Goal: Check status: Check status

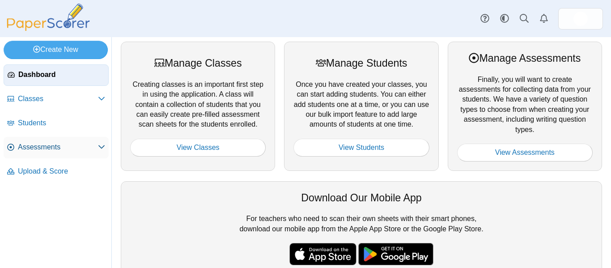
click at [40, 153] on link "Assessments" at bounding box center [56, 147] width 105 height 21
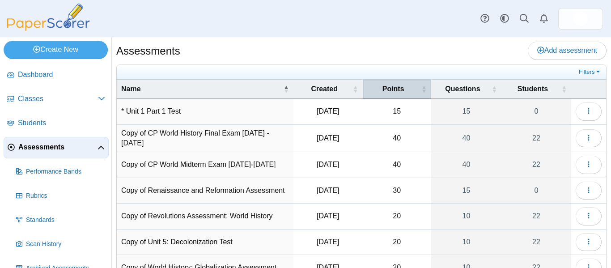
scroll to position [114, 0]
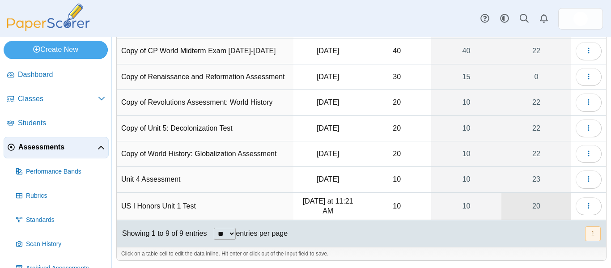
click at [517, 209] on link "20" at bounding box center [537, 206] width 70 height 27
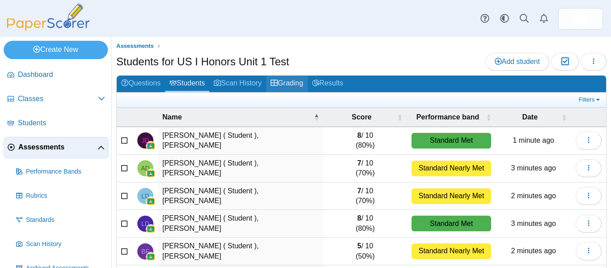
click at [297, 82] on link "Grading" at bounding box center [287, 84] width 42 height 17
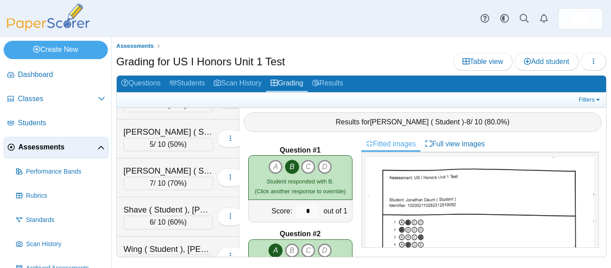
scroll to position [630, 0]
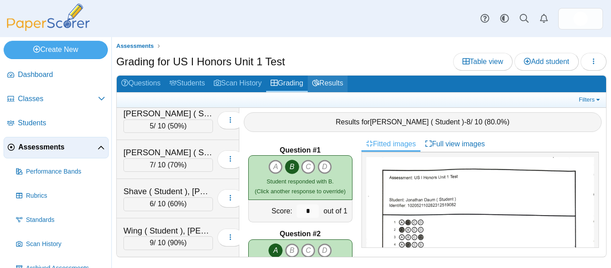
click at [338, 87] on link "Results" at bounding box center [328, 84] width 40 height 17
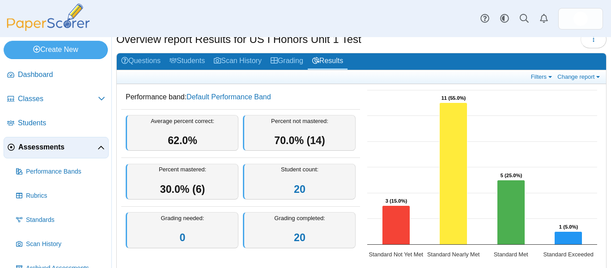
scroll to position [19, 0]
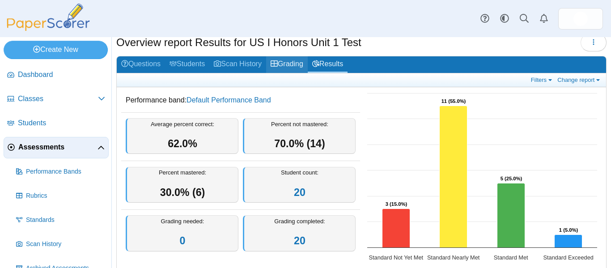
click at [287, 64] on link "Grading" at bounding box center [287, 64] width 42 height 17
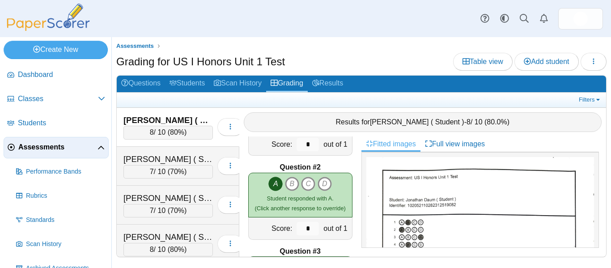
scroll to position [79, 0]
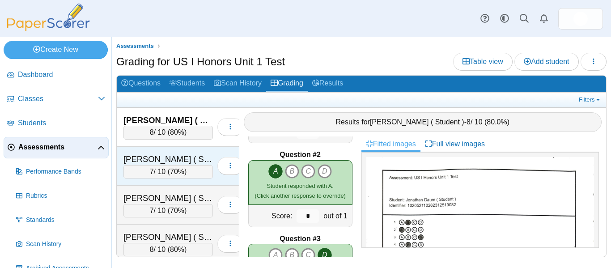
click at [127, 160] on div "[PERSON_NAME] ( Student ), [PERSON_NAME]" at bounding box center [167, 159] width 89 height 12
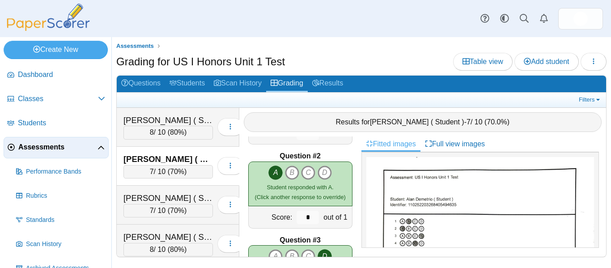
scroll to position [77, 0]
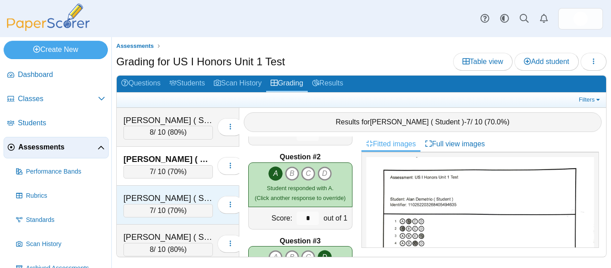
click at [153, 198] on div "[PERSON_NAME] ( Student ), [PERSON_NAME]" at bounding box center [167, 198] width 89 height 12
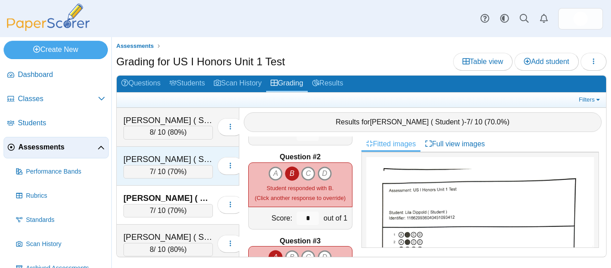
click at [132, 157] on div "[PERSON_NAME] ( Student ), [PERSON_NAME]" at bounding box center [167, 159] width 89 height 12
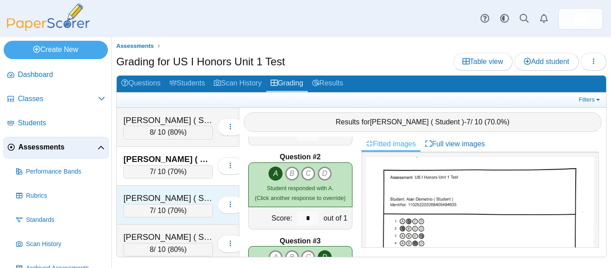
click at [142, 194] on div "[PERSON_NAME] ( Student ), [PERSON_NAME]" at bounding box center [167, 198] width 89 height 12
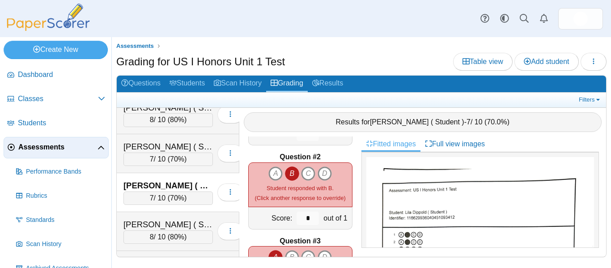
scroll to position [13, 0]
click at [319, 83] on icon at bounding box center [315, 82] width 7 height 7
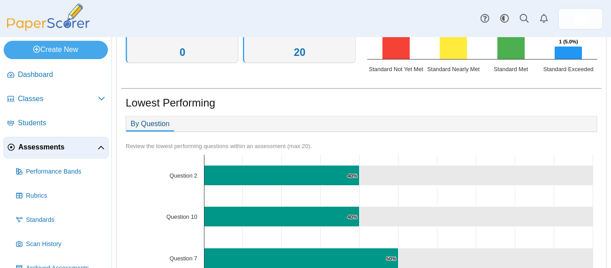
scroll to position [226, 0]
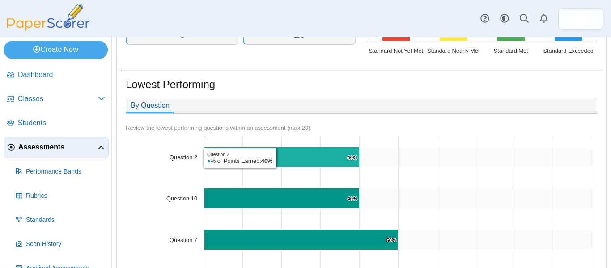
click at [279, 158] on icon "Question 2, 40%. % of Points Earned." at bounding box center [281, 157] width 155 height 20
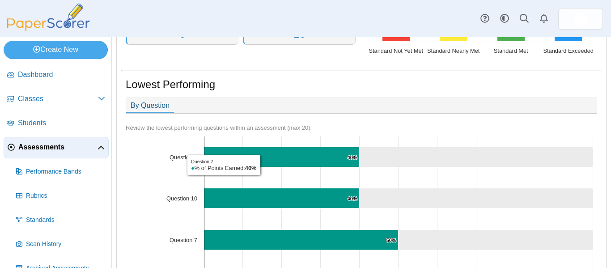
scroll to position [0, 0]
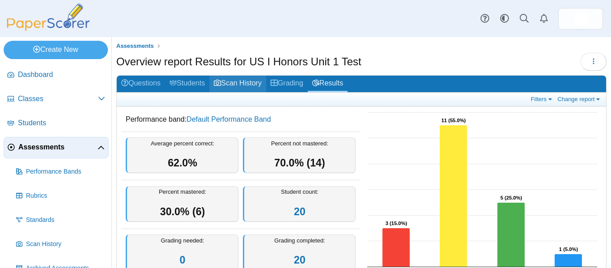
click at [251, 79] on link "Scan History" at bounding box center [237, 84] width 57 height 17
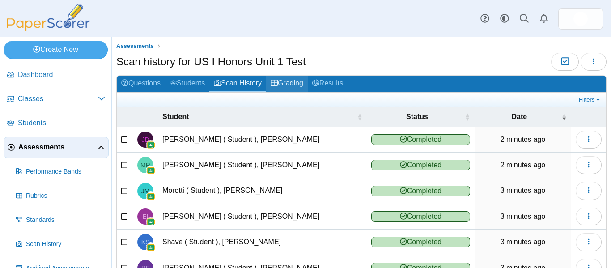
click at [285, 84] on link "Grading" at bounding box center [287, 84] width 42 height 17
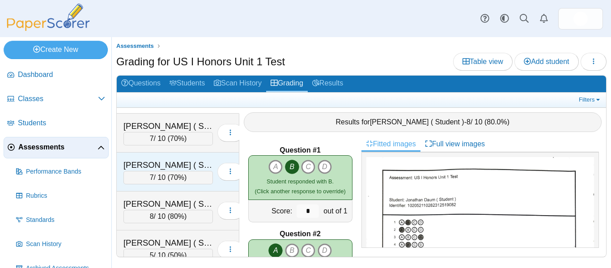
scroll to position [29, 0]
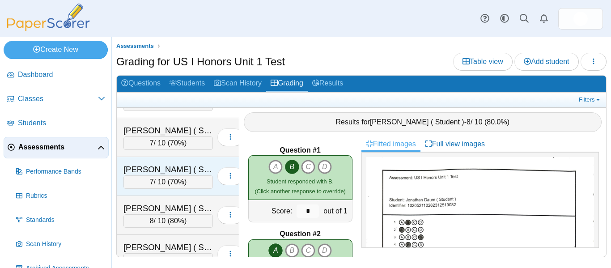
click at [188, 204] on div "Dobrin ( Student ), Leah" at bounding box center [167, 209] width 89 height 12
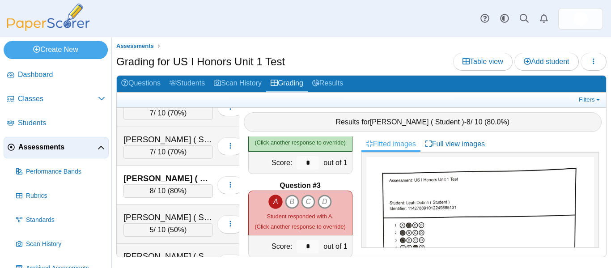
scroll to position [60, 0]
click at [192, 209] on div "Ferrara ( Student ), Bella 5 / 10 ( 50% )" at bounding box center [178, 223] width 123 height 39
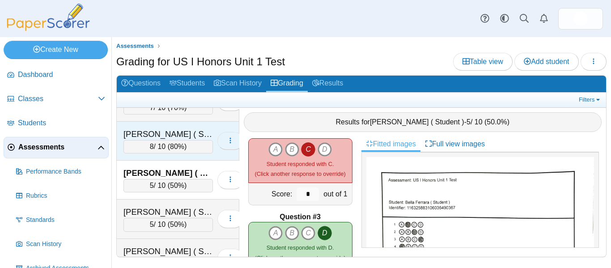
scroll to position [113, 0]
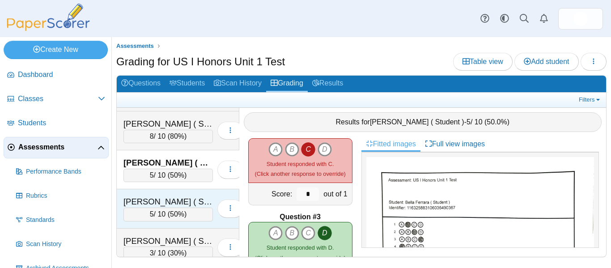
click at [203, 198] on div "[PERSON_NAME] ( Student ), [PERSON_NAME]" at bounding box center [167, 202] width 89 height 12
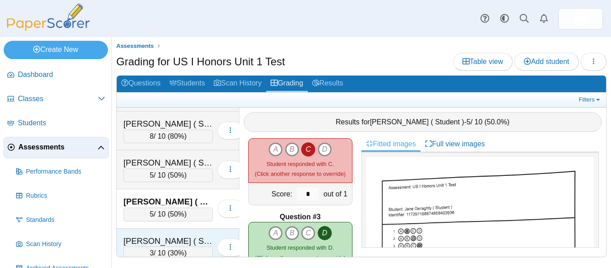
click at [181, 235] on div "[PERSON_NAME] ( Student ), [PERSON_NAME]" at bounding box center [167, 241] width 89 height 12
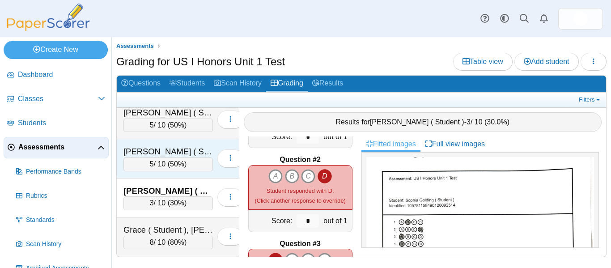
scroll to position [165, 0]
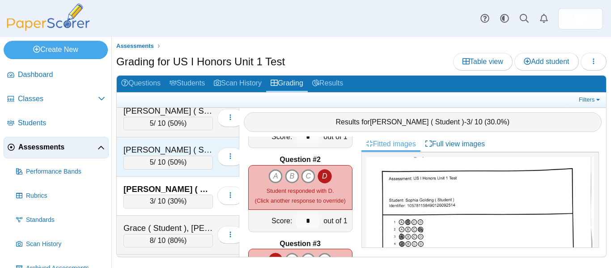
click at [166, 225] on div "Grace ( Student ), Devin" at bounding box center [167, 228] width 89 height 12
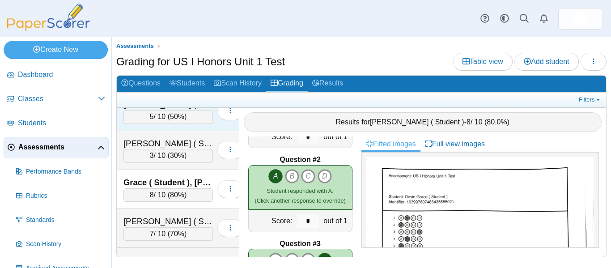
click at [166, 225] on div "Imhof ( Student ), Emily" at bounding box center [167, 222] width 89 height 12
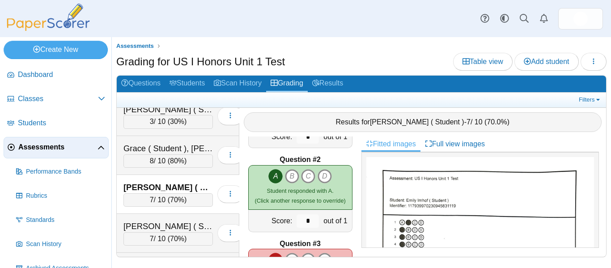
click at [166, 225] on div "Kaplan ( Student ), Kerim" at bounding box center [167, 227] width 89 height 12
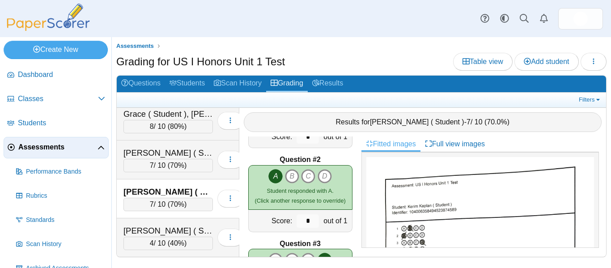
click at [166, 225] on div "Keating ( Student ), Max" at bounding box center [167, 231] width 89 height 12
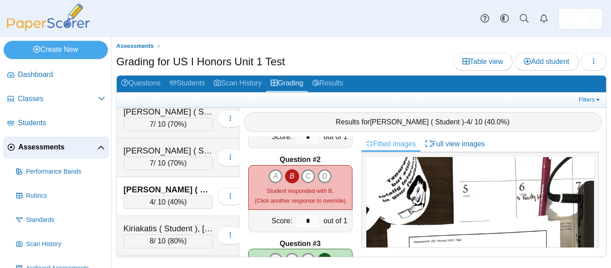
click at [166, 225] on div "Kiriakatis ( Student ), Alex" at bounding box center [167, 229] width 89 height 12
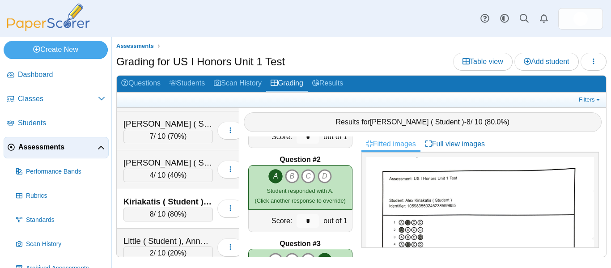
scroll to position [348, 0]
click at [162, 235] on div "Little ( Student ), Annelyse" at bounding box center [167, 241] width 89 height 12
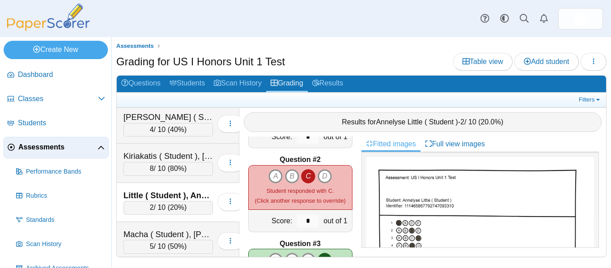
click at [162, 235] on div "Macha ( Student ), Jessica" at bounding box center [167, 235] width 89 height 12
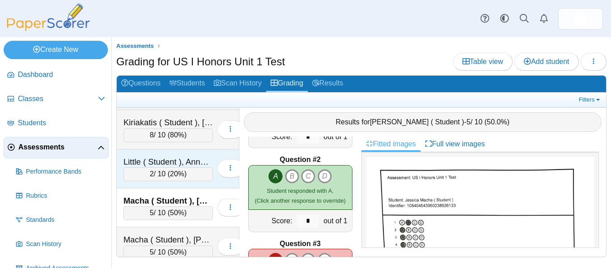
click at [162, 235] on div "Macha ( Student ), Rachel" at bounding box center [167, 240] width 89 height 12
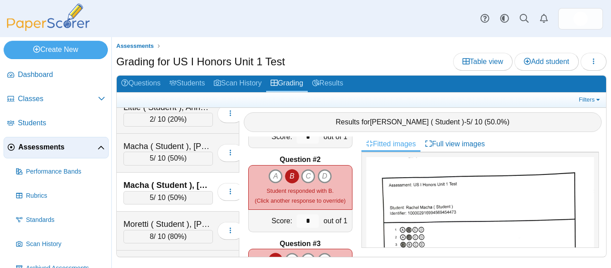
scroll to position [483, 0]
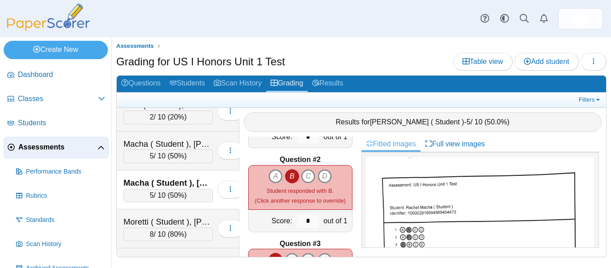
click at [165, 220] on div "Moretti ( Student ), Julian" at bounding box center [167, 222] width 89 height 12
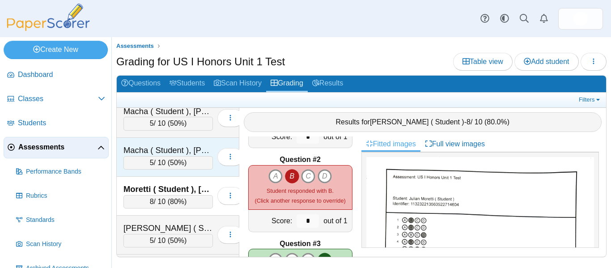
scroll to position [519, 0]
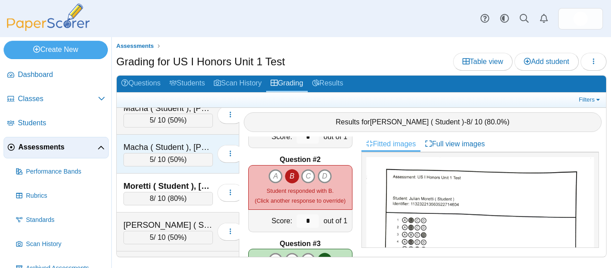
click at [165, 220] on div "[PERSON_NAME] ( Student ), [PERSON_NAME]" at bounding box center [167, 225] width 89 height 12
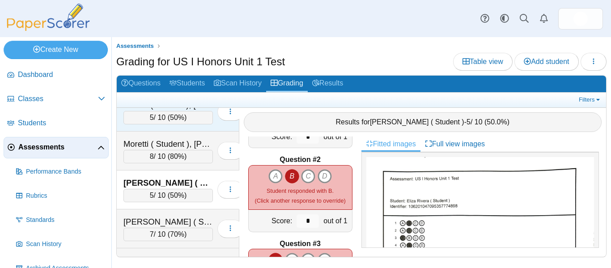
scroll to position [565, 0]
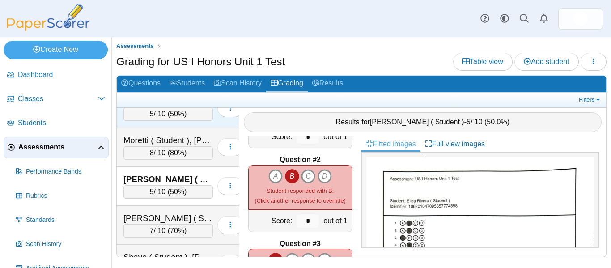
click at [165, 220] on div "[PERSON_NAME] ( Student ), [PERSON_NAME]" at bounding box center [167, 219] width 89 height 12
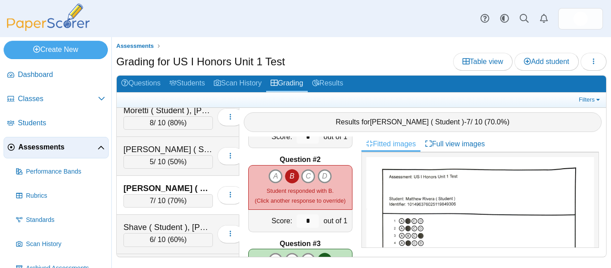
scroll to position [597, 0]
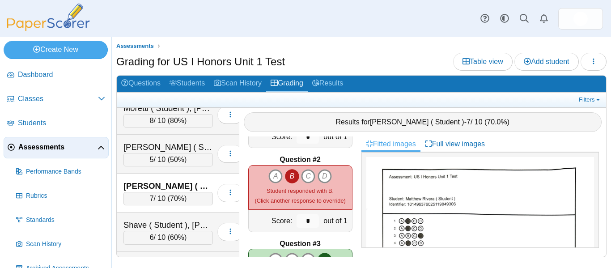
click at [165, 220] on div "Shave ( Student ), [PERSON_NAME]" at bounding box center [167, 225] width 89 height 12
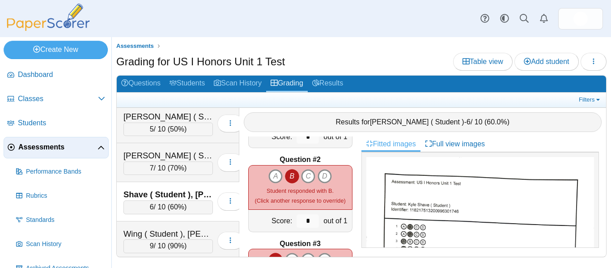
scroll to position [630, 0]
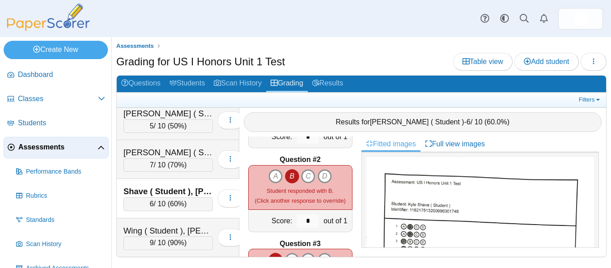
click at [165, 220] on div "Wing ( Student ), [PERSON_NAME] 9 / 10 ( 90% )" at bounding box center [178, 237] width 123 height 38
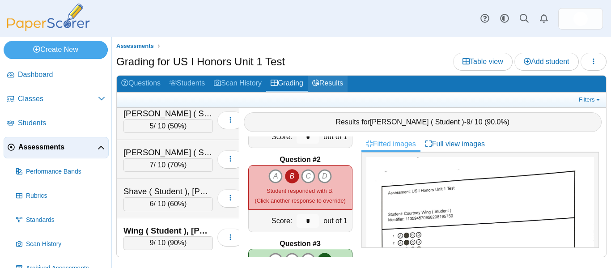
click at [331, 85] on link "Results" at bounding box center [328, 84] width 40 height 17
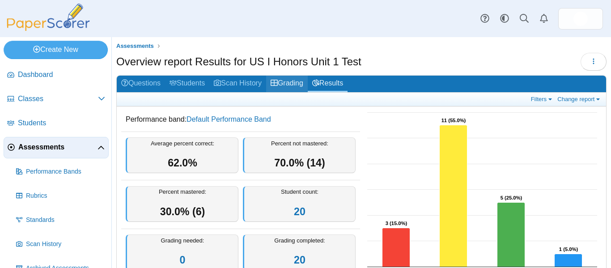
click at [299, 83] on link "Grading" at bounding box center [287, 84] width 42 height 17
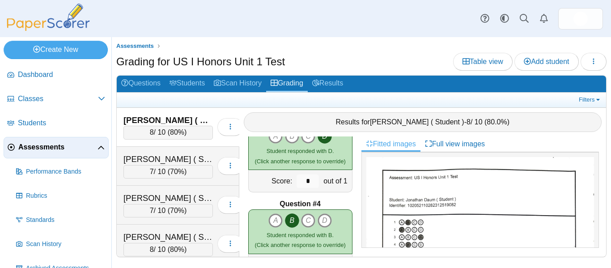
scroll to position [736, 0]
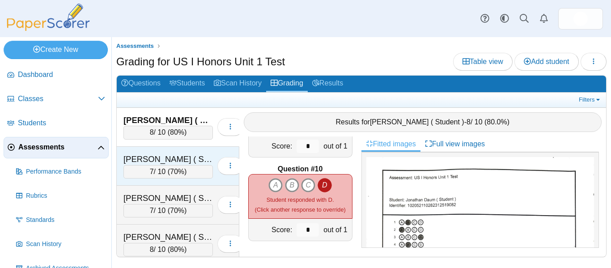
click at [202, 153] on div "[PERSON_NAME] ( Student ), [PERSON_NAME] 7 / 10 ( 70% )" at bounding box center [178, 166] width 123 height 39
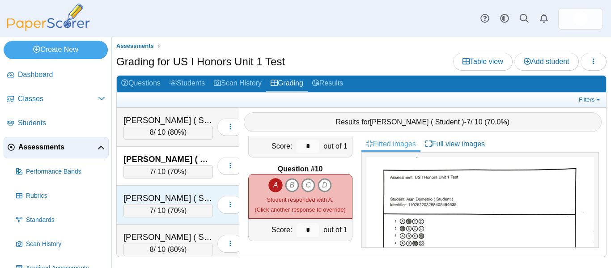
click at [159, 194] on div "Dippold ( Student ), Lila" at bounding box center [167, 198] width 89 height 12
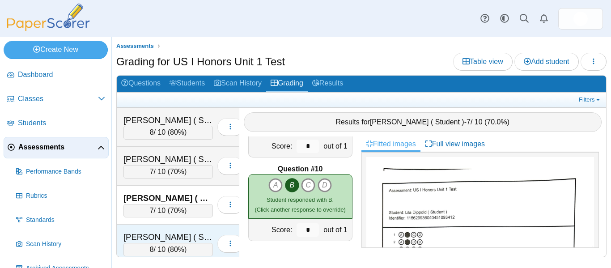
click at [169, 227] on div "Dobrin ( Student ), Leah 8 / 10 ( 80% ) Loading…" at bounding box center [178, 244] width 123 height 39
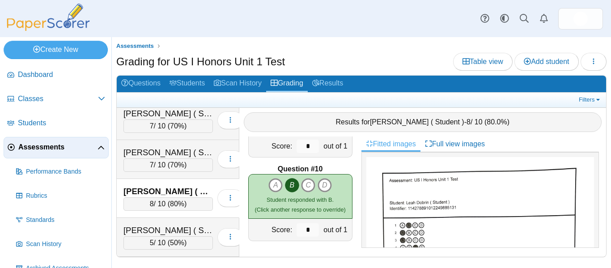
click at [169, 227] on div "Ferrara ( Student ), Bella" at bounding box center [167, 231] width 89 height 12
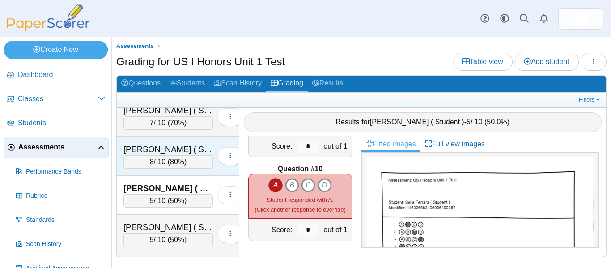
scroll to position [89, 0]
click at [169, 227] on div "Geraghty ( Student ), Jane" at bounding box center [167, 226] width 89 height 12
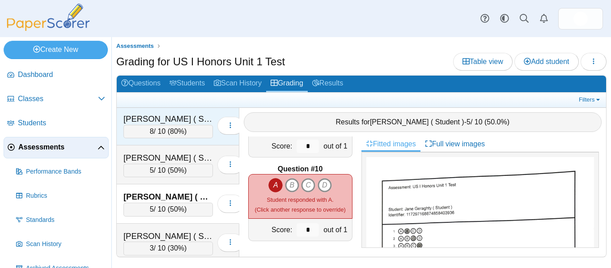
scroll to position [119, 0]
click at [169, 227] on div "Golding ( Student ), Sophia 3 / 10 ( 30% )" at bounding box center [178, 242] width 123 height 39
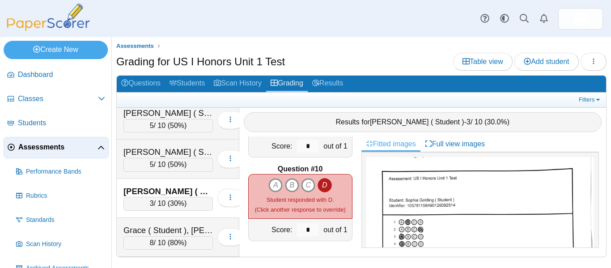
scroll to position [164, 0]
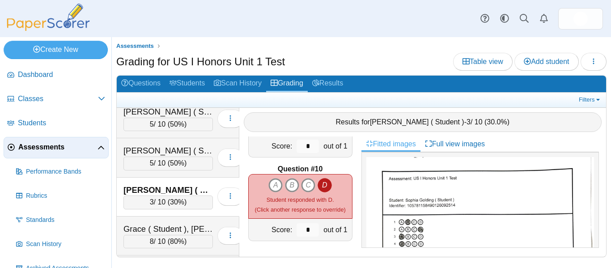
click at [169, 227] on div "Grace ( Student ), Devin" at bounding box center [167, 229] width 89 height 12
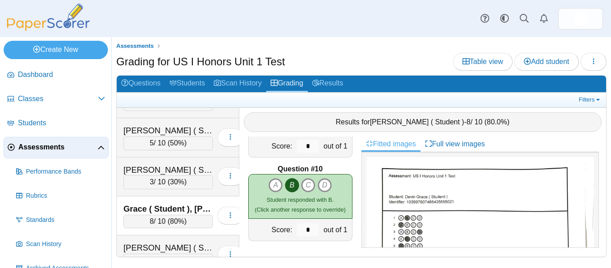
scroll to position [187, 0]
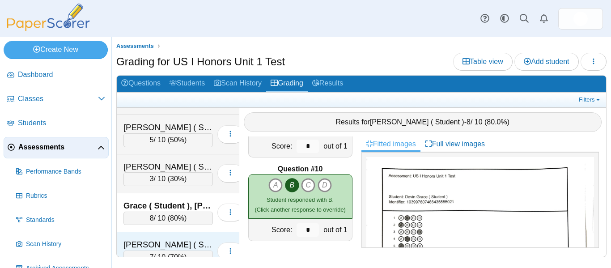
click at [172, 239] on div "Imhof ( Student ), Emily" at bounding box center [167, 245] width 89 height 12
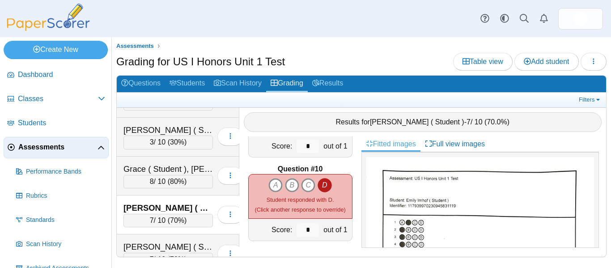
scroll to position [225, 0]
click at [172, 239] on div "Kaplan ( Student ), Kerim 7 / 10 ( 70% )" at bounding box center [178, 253] width 123 height 39
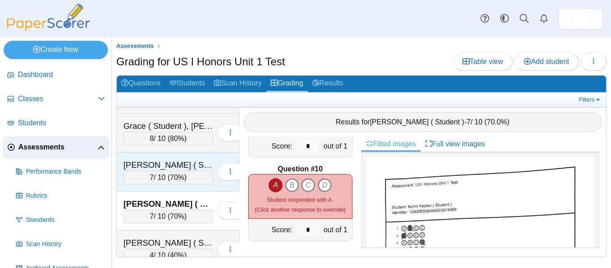
scroll to position [271, 0]
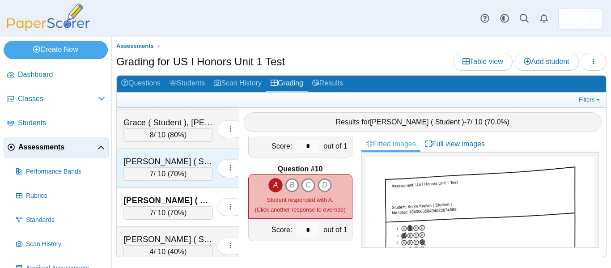
click at [172, 239] on div "[PERSON_NAME] ( Student ), Max" at bounding box center [167, 240] width 89 height 12
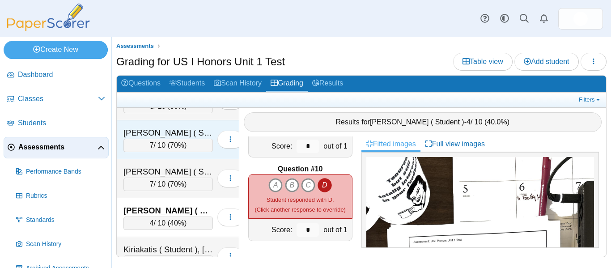
scroll to position [300, 0]
click at [172, 239] on div "Kiriakatis ( Student ), Alex 8 / 10 ( 80% )" at bounding box center [178, 256] width 123 height 39
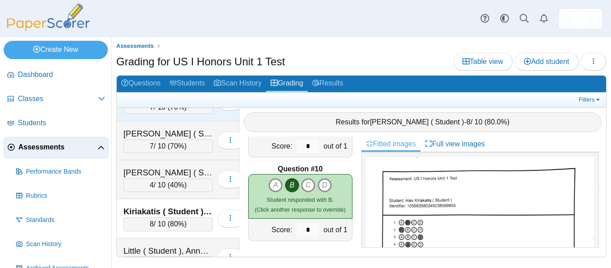
scroll to position [339, 0]
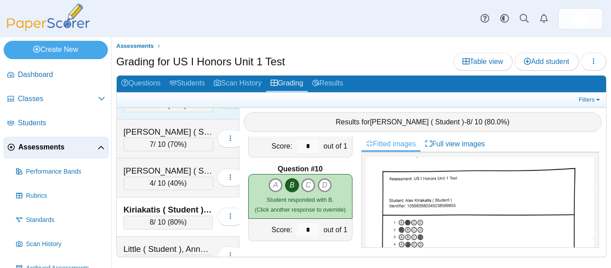
click at [172, 239] on div "Little ( Student ), Annelyse 2 / 10 ( 20% )" at bounding box center [178, 256] width 123 height 39
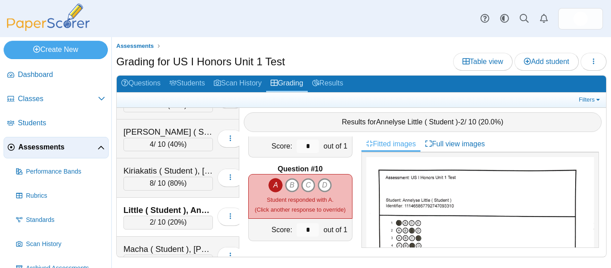
scroll to position [379, 0]
click at [172, 239] on div "Macha ( Student ), Jessica 5 / 10 ( 50% )" at bounding box center [178, 254] width 123 height 39
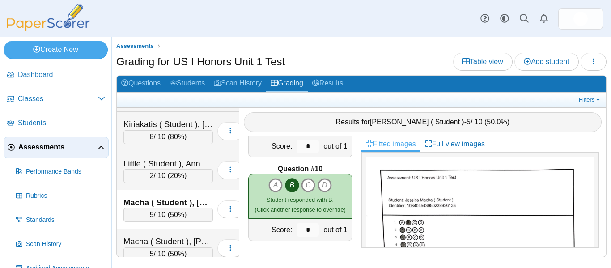
scroll to position [425, 0]
click at [172, 239] on div "Macha ( Student ), [PERSON_NAME]" at bounding box center [167, 241] width 89 height 12
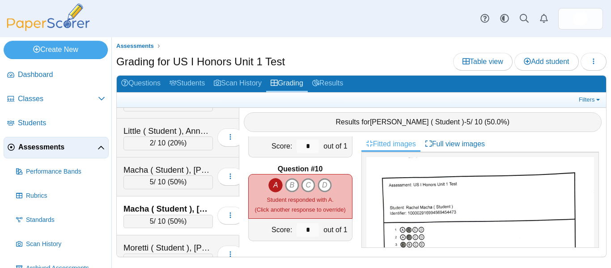
scroll to position [466, 0]
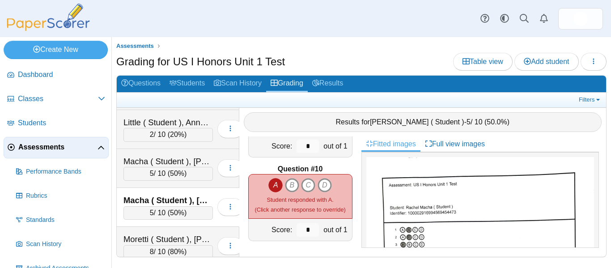
click at [172, 239] on div "Moretti ( Student ), [PERSON_NAME]" at bounding box center [167, 240] width 89 height 12
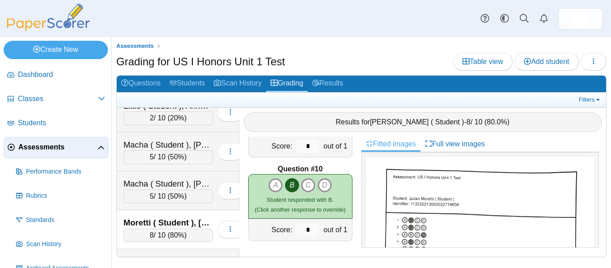
scroll to position [502, 0]
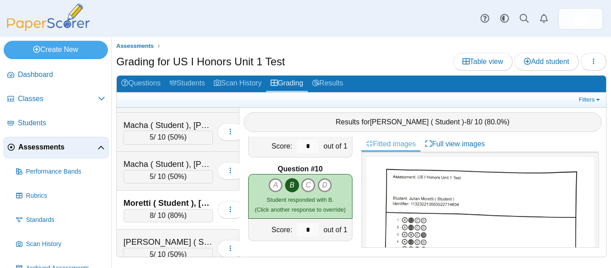
click at [172, 239] on div "[PERSON_NAME] ( Student ), [PERSON_NAME]" at bounding box center [167, 242] width 89 height 12
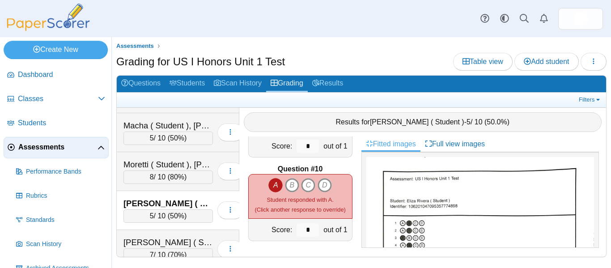
click at [172, 239] on div "[PERSON_NAME] ( Student ), [PERSON_NAME]" at bounding box center [167, 243] width 89 height 12
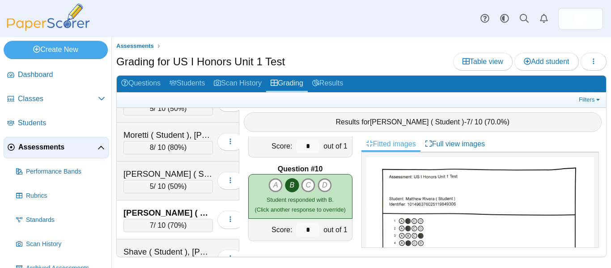
scroll to position [572, 0]
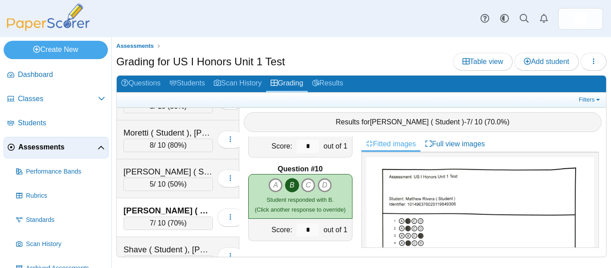
click at [172, 239] on div "Shave ( Student ), Kyle 6 / 10 ( 60% ) Loading…" at bounding box center [178, 256] width 123 height 39
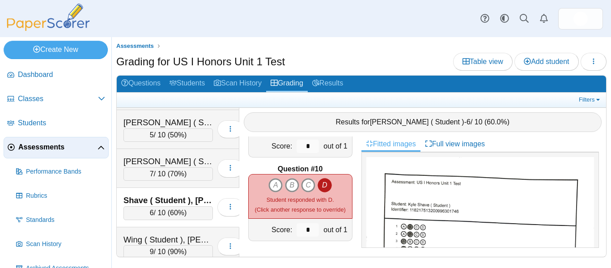
click at [172, 239] on div "Wing ( Student ), [PERSON_NAME]" at bounding box center [167, 240] width 89 height 12
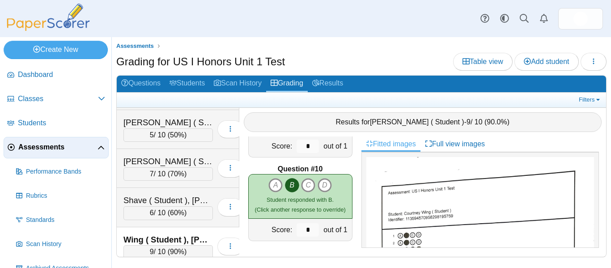
scroll to position [630, 0]
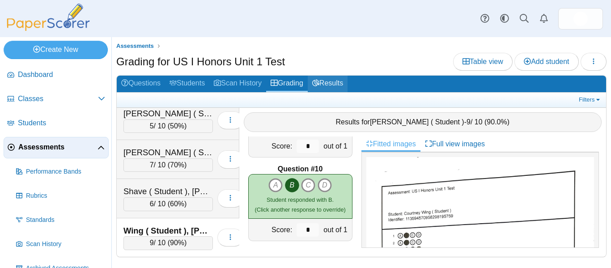
click at [327, 83] on link "Results" at bounding box center [328, 84] width 40 height 17
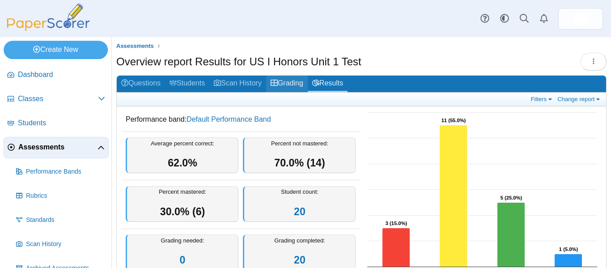
click at [291, 81] on link "Grading" at bounding box center [287, 84] width 42 height 17
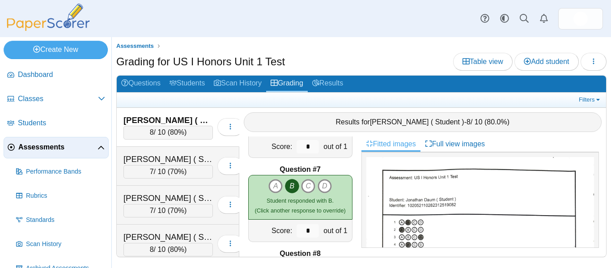
scroll to position [486, 0]
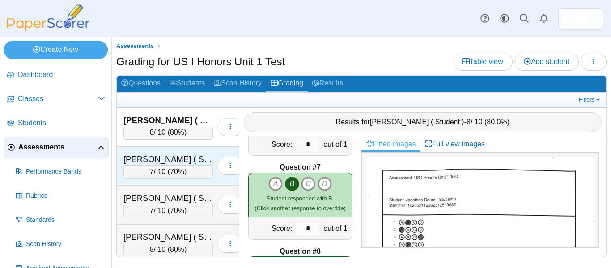
click at [151, 163] on div "[PERSON_NAME] ( Student ), [PERSON_NAME]" at bounding box center [167, 159] width 89 height 12
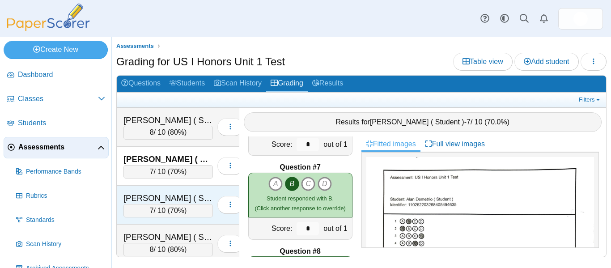
click at [162, 203] on div "[PERSON_NAME] ( Student ), [PERSON_NAME]" at bounding box center [167, 198] width 89 height 12
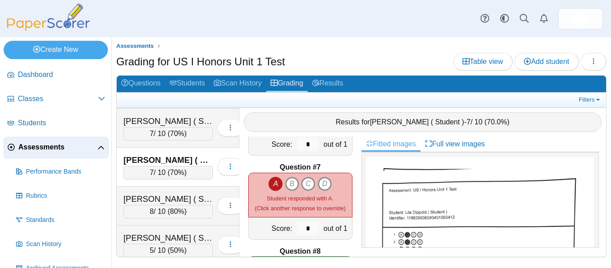
scroll to position [41, 0]
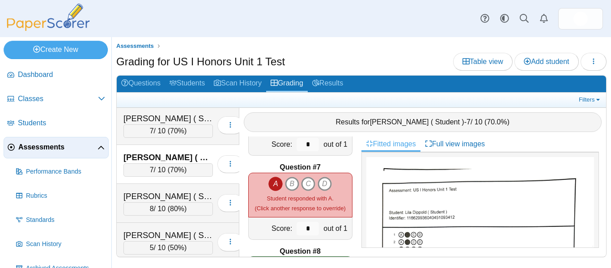
click at [162, 203] on div "8 / 10 ( 80% )" at bounding box center [167, 208] width 89 height 13
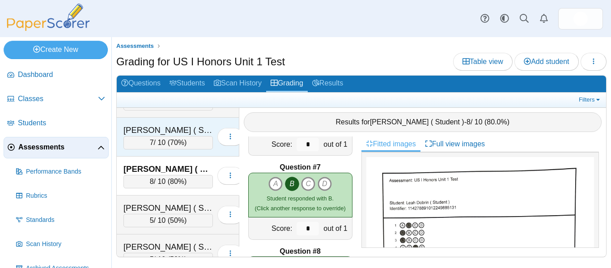
click at [162, 203] on div "[PERSON_NAME] ( Student ), [PERSON_NAME]" at bounding box center [167, 208] width 89 height 12
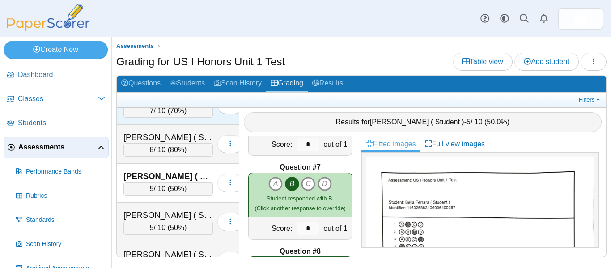
scroll to position [108, 0]
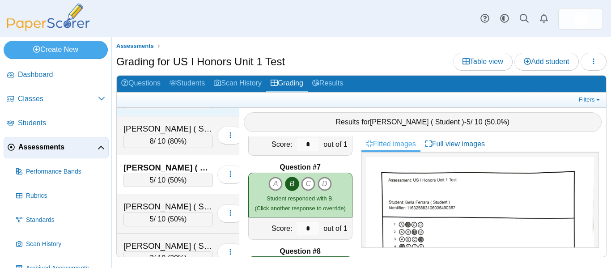
click at [162, 203] on div "[PERSON_NAME] ( Student ), [PERSON_NAME]" at bounding box center [167, 207] width 89 height 12
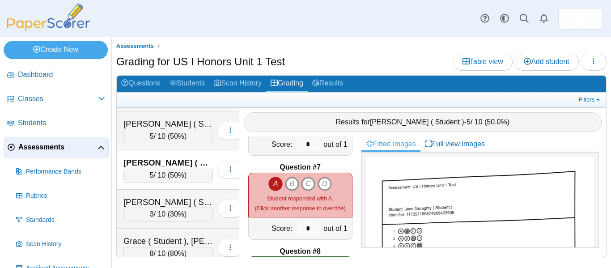
scroll to position [154, 0]
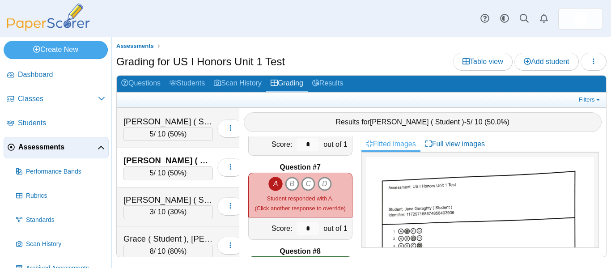
click at [162, 203] on div "[PERSON_NAME] ( Student ), [PERSON_NAME]" at bounding box center [167, 200] width 89 height 12
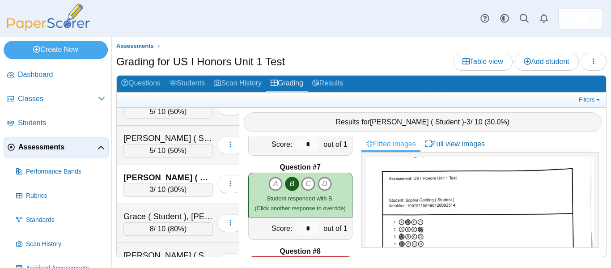
scroll to position [182, 0]
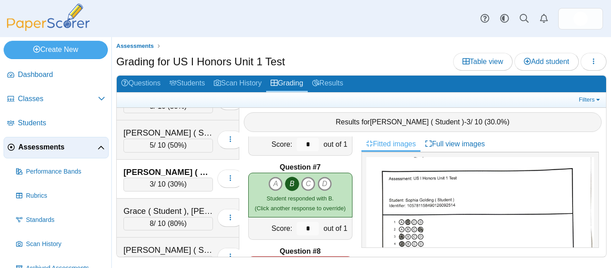
click at [162, 203] on div "Grace ( Student ), Devin 8 / 10 ( 80% ) Loading…" at bounding box center [178, 218] width 123 height 39
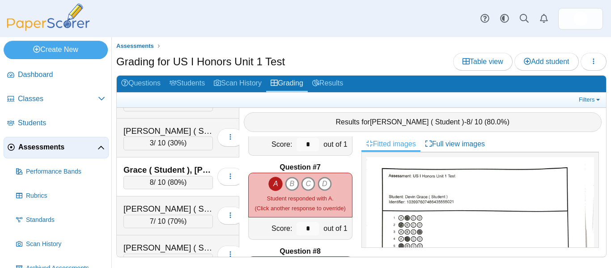
click at [162, 203] on div "[PERSON_NAME] ( Student ), [PERSON_NAME]" at bounding box center [167, 209] width 89 height 12
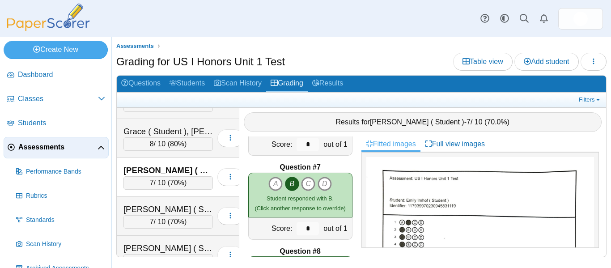
click at [162, 204] on div "[PERSON_NAME] ( Student ), Kerim" at bounding box center [167, 210] width 89 height 12
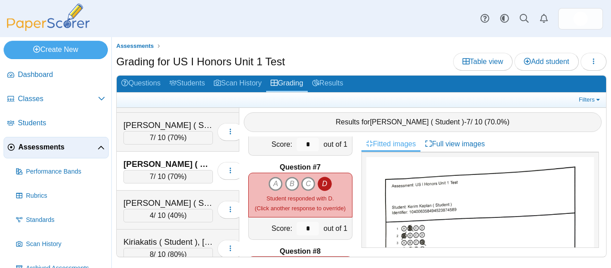
scroll to position [307, 0]
click at [162, 203] on div "[PERSON_NAME] ( Student ), Max" at bounding box center [167, 203] width 89 height 12
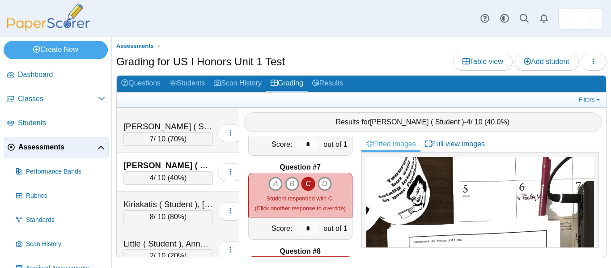
click at [162, 203] on div "Kiriakatis ( Student ), [PERSON_NAME]" at bounding box center [167, 205] width 89 height 12
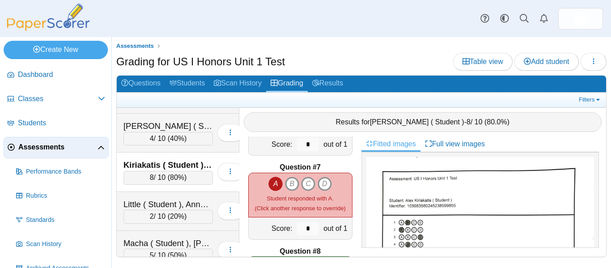
scroll to position [384, 0]
click at [162, 203] on div "Little ( Student ), Annelyse" at bounding box center [167, 204] width 89 height 12
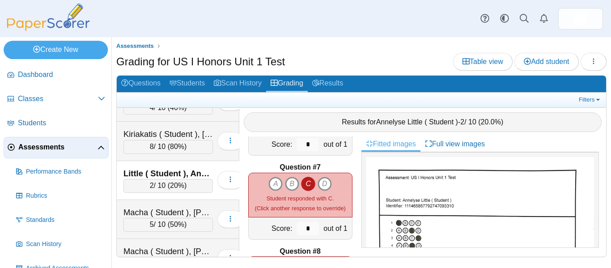
scroll to position [417, 0]
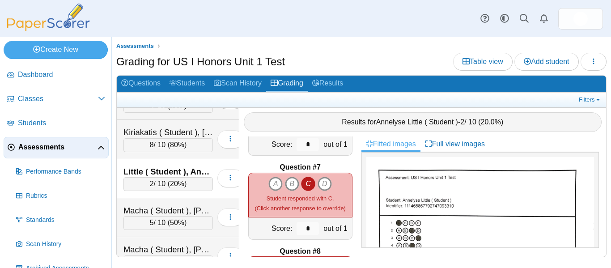
click at [162, 203] on div "Macha ( Student ), Jessica 5 / 10 ( 50% )" at bounding box center [178, 217] width 123 height 39
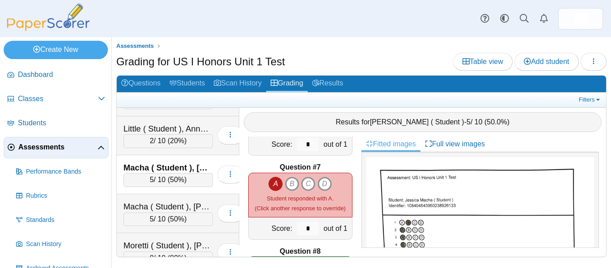
scroll to position [461, 0]
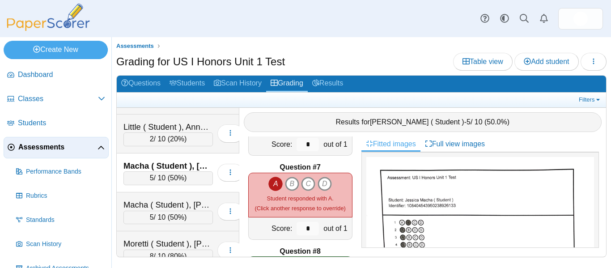
click at [162, 203] on div "Macha ( Student ), [PERSON_NAME]" at bounding box center [167, 205] width 89 height 12
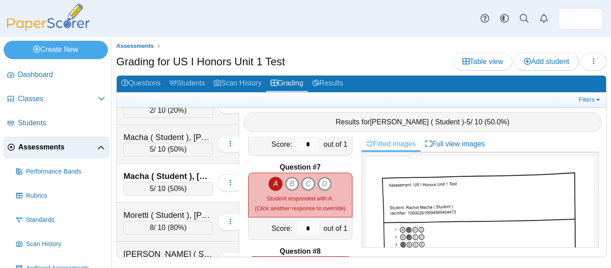
scroll to position [494, 0]
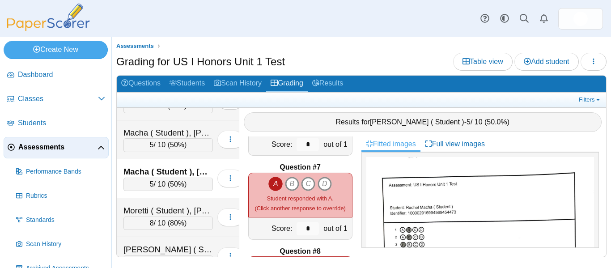
click at [162, 203] on div "Moretti ( Student ), Julian 8 / 10 ( 80% )" at bounding box center [178, 217] width 123 height 39
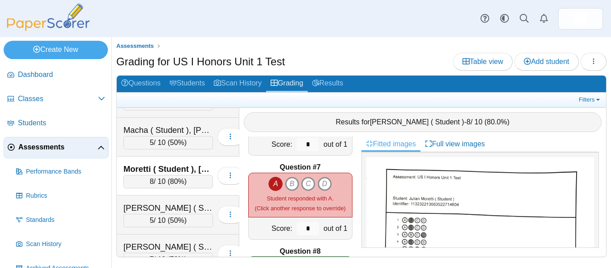
scroll to position [537, 0]
click at [162, 203] on div "[PERSON_NAME] ( Student ), [PERSON_NAME]" at bounding box center [167, 207] width 89 height 12
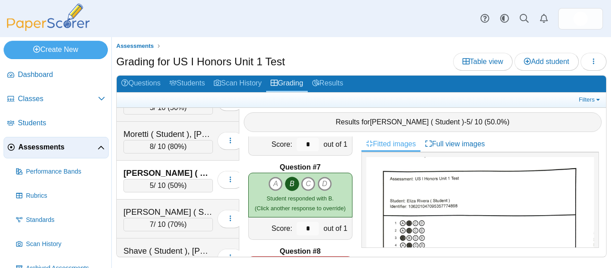
scroll to position [571, 0]
click at [162, 203] on div "[PERSON_NAME] ( Student ), [PERSON_NAME] 7 / 10 ( 70% )" at bounding box center [178, 218] width 123 height 39
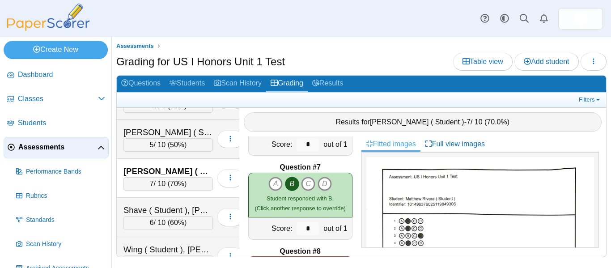
scroll to position [613, 0]
click at [162, 203] on div "Shave ( Student ), [PERSON_NAME]" at bounding box center [167, 209] width 89 height 12
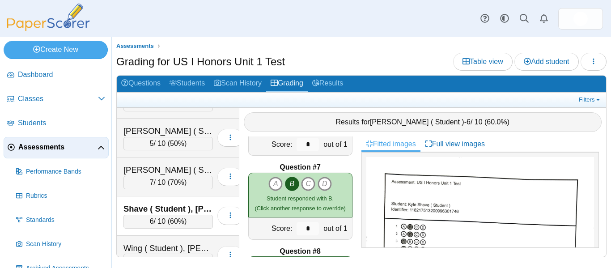
scroll to position [630, 0]
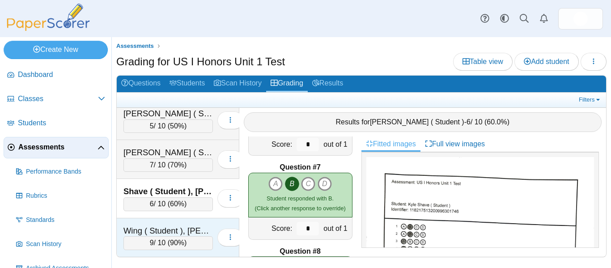
click at [165, 222] on div "Wing ( Student ), [PERSON_NAME] 9 / 10 ( 90% )" at bounding box center [178, 237] width 123 height 38
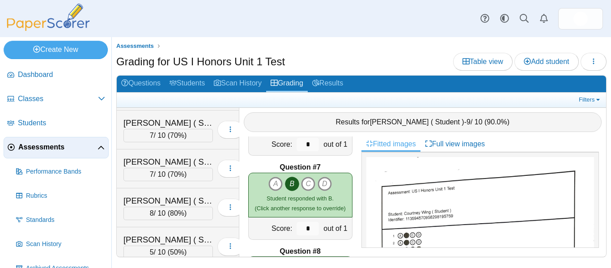
scroll to position [0, 0]
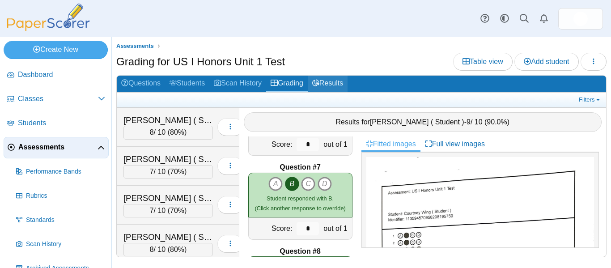
click at [330, 78] on link "Results" at bounding box center [328, 84] width 40 height 17
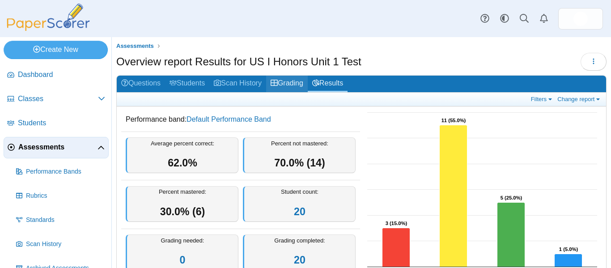
click at [289, 88] on link "Grading" at bounding box center [287, 84] width 42 height 17
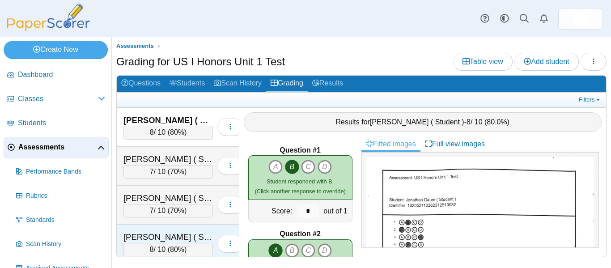
scroll to position [33, 0]
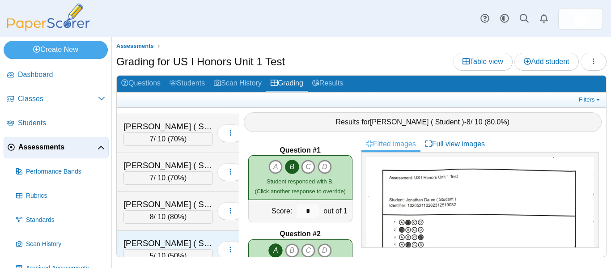
click at [189, 241] on div "[PERSON_NAME] ( Student ), [PERSON_NAME]" at bounding box center [167, 244] width 89 height 12
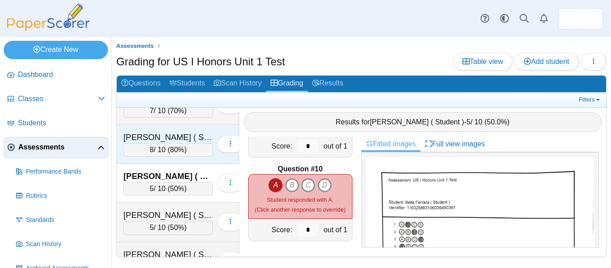
scroll to position [112, 0]
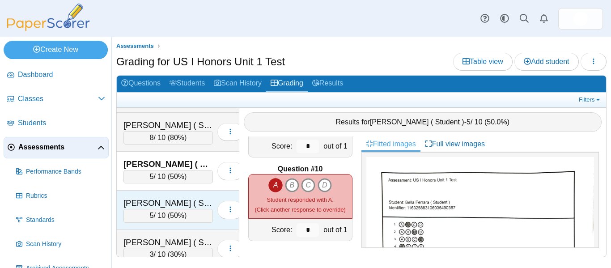
click at [160, 202] on div "[PERSON_NAME] ( Student ), [PERSON_NAME]" at bounding box center [167, 203] width 89 height 12
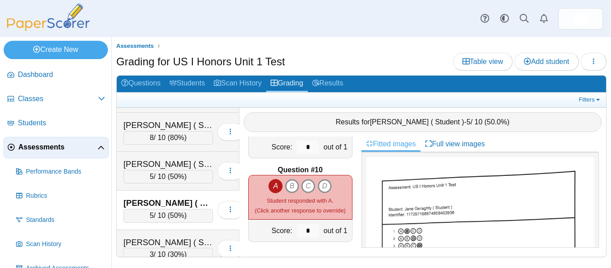
scroll to position [736, 0]
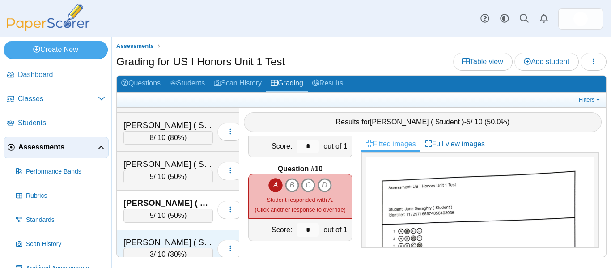
click at [176, 243] on div "[PERSON_NAME] ( Student ), [PERSON_NAME]" at bounding box center [167, 243] width 89 height 12
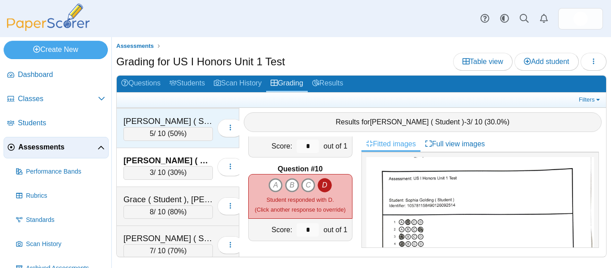
scroll to position [201, 0]
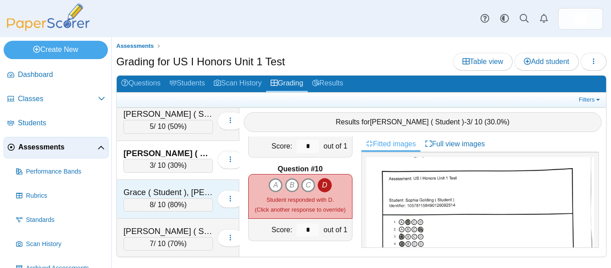
click at [155, 190] on div "Grace ( Student ), [PERSON_NAME]" at bounding box center [167, 193] width 89 height 12
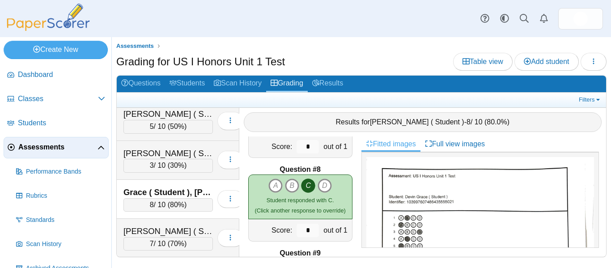
scroll to position [566, 0]
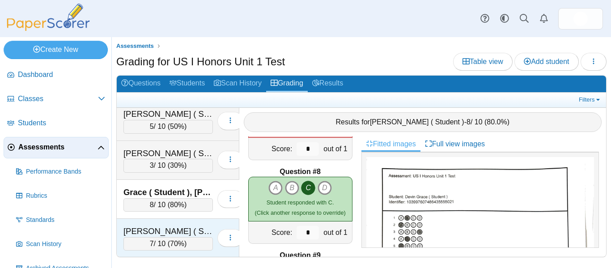
click at [179, 230] on div "[PERSON_NAME] ( Student ), [PERSON_NAME]" at bounding box center [167, 231] width 89 height 12
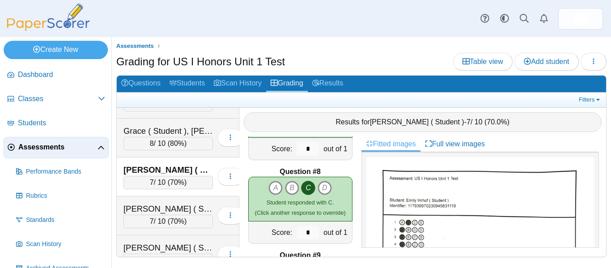
scroll to position [264, 0]
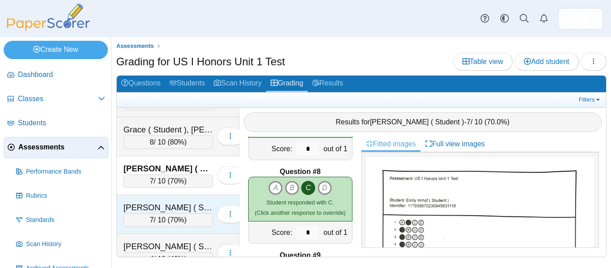
click at [149, 208] on div "[PERSON_NAME] ( Student ), Kerim" at bounding box center [167, 208] width 89 height 12
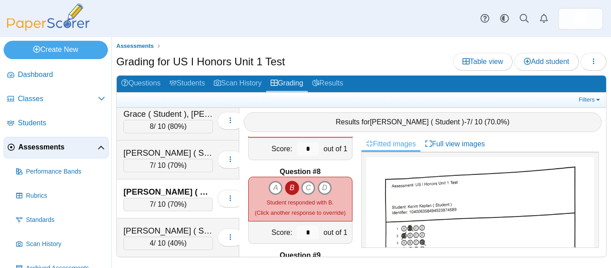
scroll to position [280, 0]
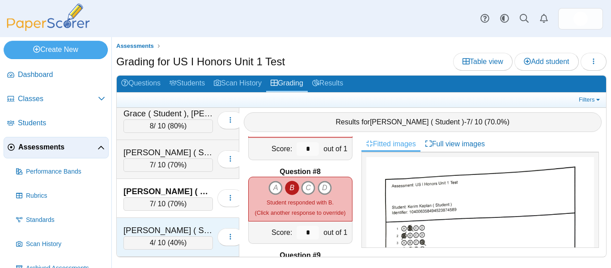
click at [153, 224] on div "[PERSON_NAME] ( Student ), Max 4 / 10 ( 40% ) Loading…" at bounding box center [178, 237] width 123 height 39
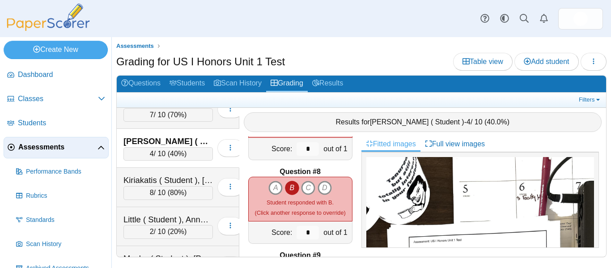
scroll to position [376, 0]
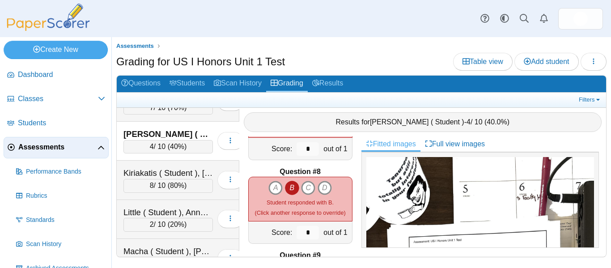
click at [185, 175] on div "Kiriakatis ( Student ), [PERSON_NAME]" at bounding box center [167, 173] width 89 height 12
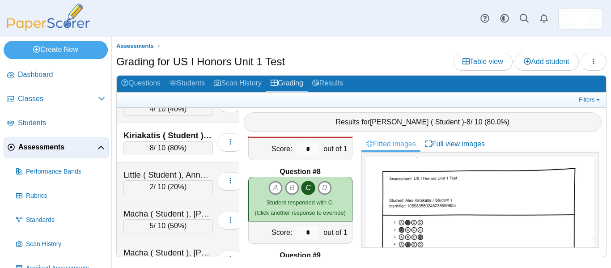
click at [185, 175] on div "Little ( Student ), Annelyse" at bounding box center [167, 175] width 89 height 12
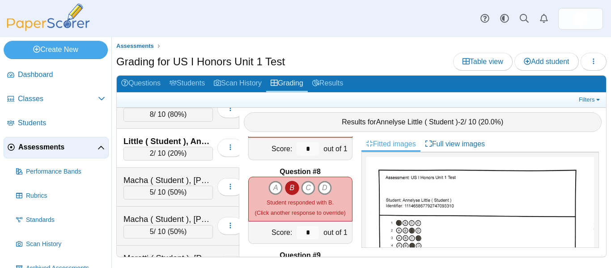
click at [185, 175] on div "Macha ( Student ), [PERSON_NAME]" at bounding box center [167, 180] width 89 height 12
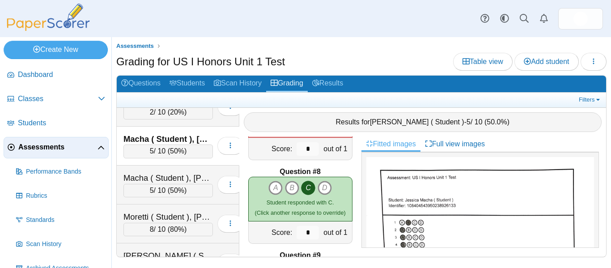
click at [185, 175] on div "Macha ( Student ), [PERSON_NAME]" at bounding box center [167, 178] width 89 height 12
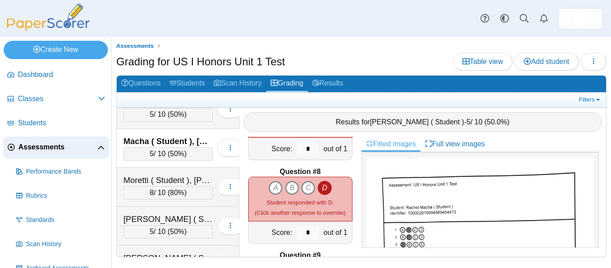
click at [185, 175] on div "Moretti ( Student ), [PERSON_NAME]" at bounding box center [167, 180] width 89 height 12
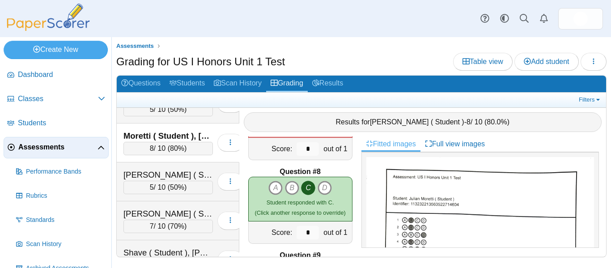
click at [185, 175] on div "[PERSON_NAME] ( Student ), [PERSON_NAME]" at bounding box center [167, 175] width 89 height 12
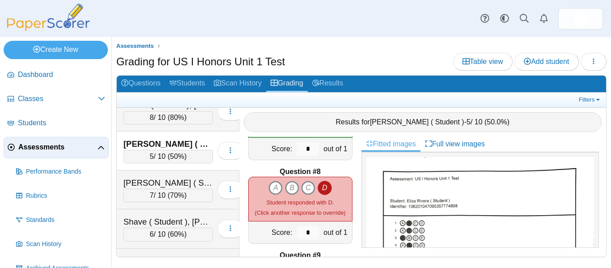
click at [185, 175] on div "[PERSON_NAME] ( Student ), [PERSON_NAME] 7 / 10 ( 70% )" at bounding box center [178, 189] width 123 height 39
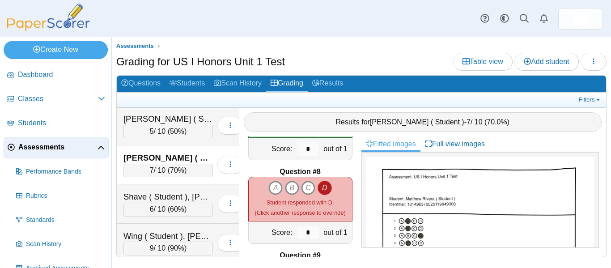
scroll to position [630, 0]
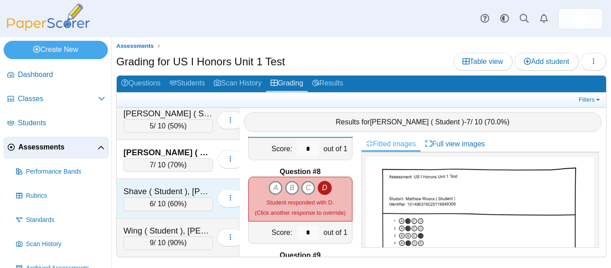
click at [186, 191] on div "Shave ( Student ), [PERSON_NAME]" at bounding box center [167, 192] width 89 height 12
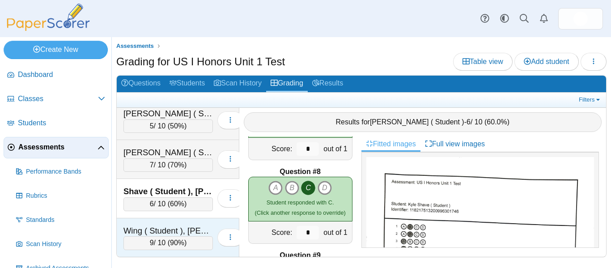
click at [189, 222] on div "Wing ( Student ), [PERSON_NAME] 9 / 10 ( 90% )" at bounding box center [178, 237] width 123 height 38
